Goal: Information Seeking & Learning: Learn about a topic

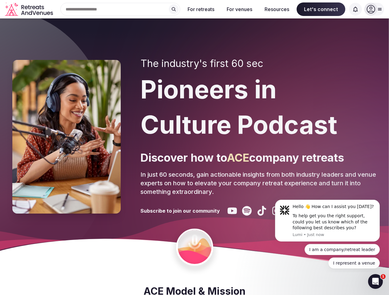
click at [194, 148] on div "The industry's first 60 sec Pioneers in Culture Podcast Discover how to ACE com…" at bounding box center [258, 137] width 236 height 158
click at [120, 9] on div "Search Popular Destinations [GEOGRAPHIC_DATA], [GEOGRAPHIC_DATA] [GEOGRAPHIC_DA…" at bounding box center [117, 9] width 125 height 13
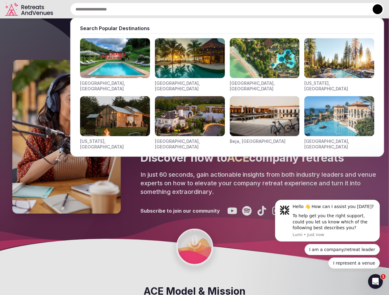
click at [174, 9] on input "text" at bounding box center [227, 9] width 314 height 13
click at [201, 9] on input "text" at bounding box center [227, 9] width 314 height 13
click at [239, 9] on input "text" at bounding box center [227, 9] width 314 height 13
click at [277, 9] on input "text" at bounding box center [227, 9] width 314 height 13
click at [321, 9] on input "text" at bounding box center [227, 9] width 314 height 13
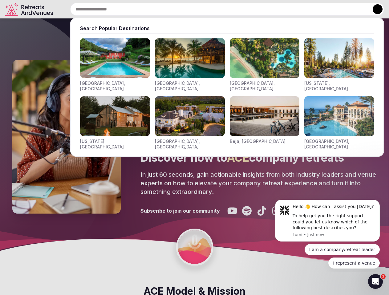
click at [355, 9] on input "text" at bounding box center [227, 9] width 314 height 13
click at [374, 9] on button at bounding box center [377, 9] width 10 height 10
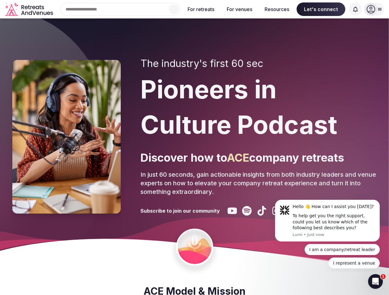
click at [327, 221] on div "To help get you the right support, could you let us know which of the following…" at bounding box center [333, 222] width 82 height 18
